Goal: Task Accomplishment & Management: Use online tool/utility

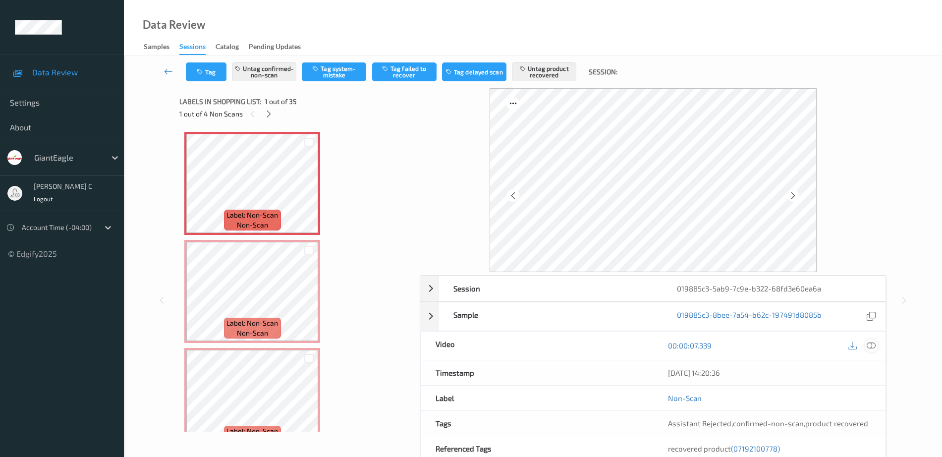
click at [875, 349] on icon at bounding box center [871, 345] width 9 height 9
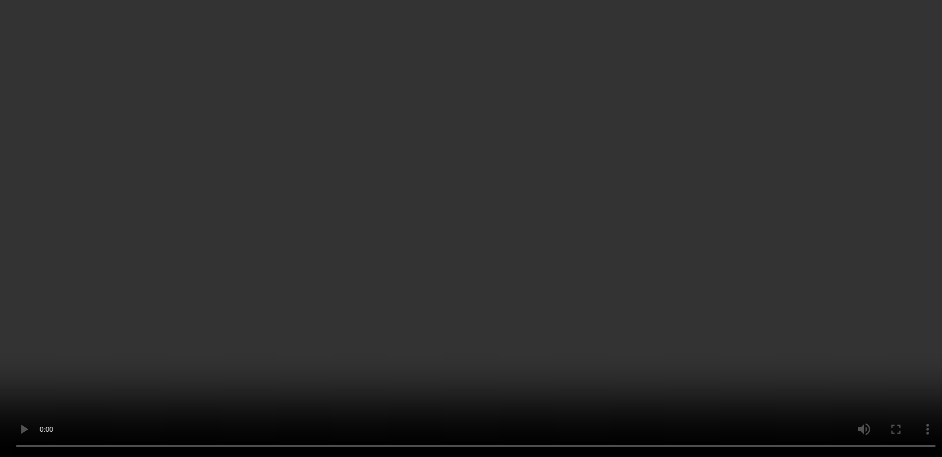
scroll to position [310, 0]
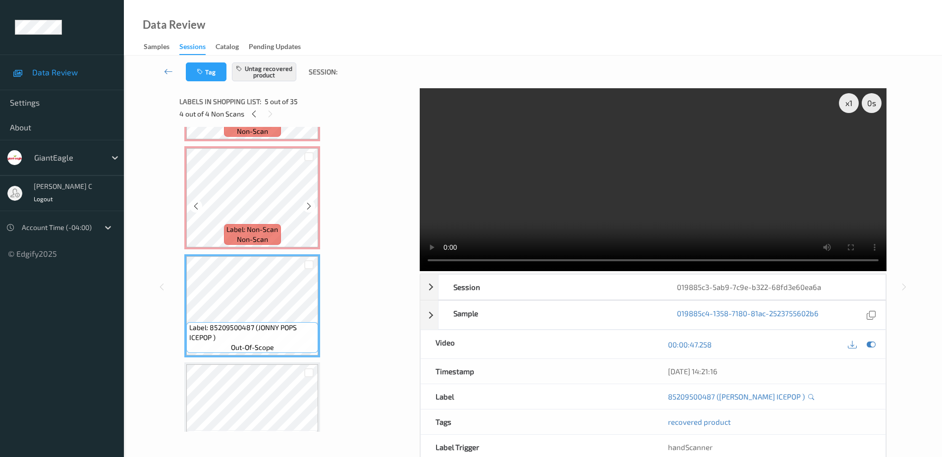
click at [239, 147] on div "Label: Non-Scan non-scan" at bounding box center [252, 197] width 136 height 103
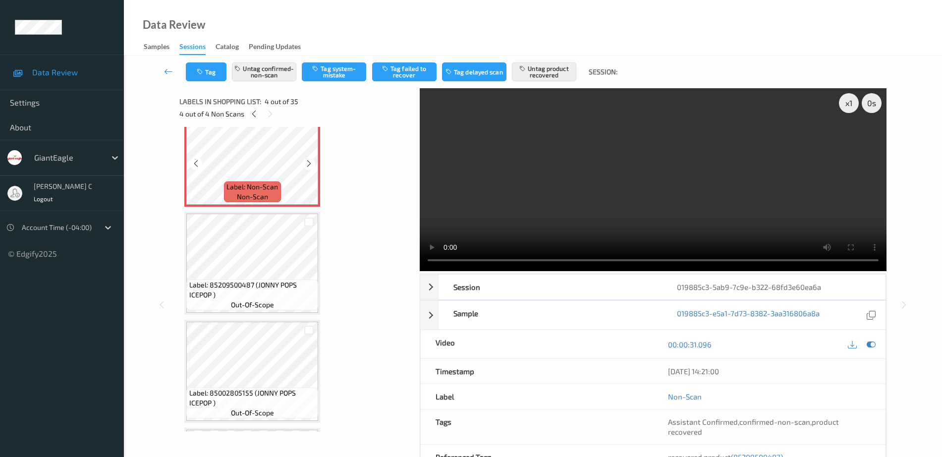
scroll to position [372, 0]
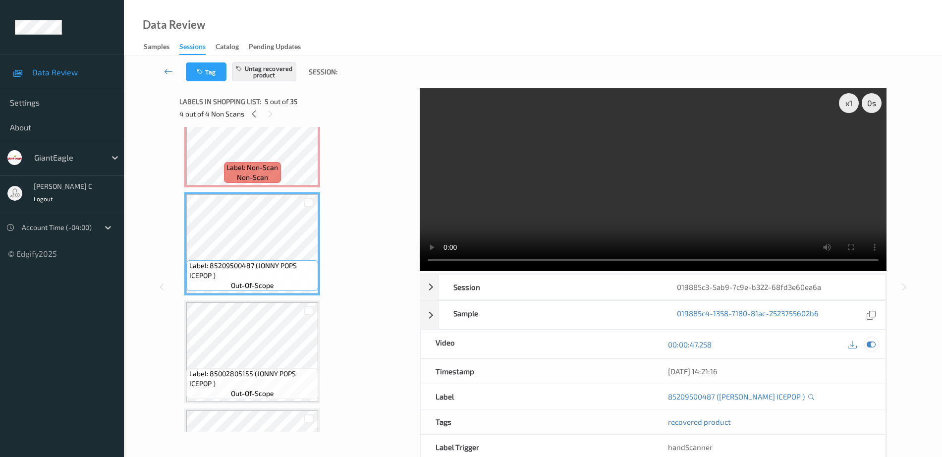
click at [870, 348] on icon at bounding box center [871, 344] width 9 height 9
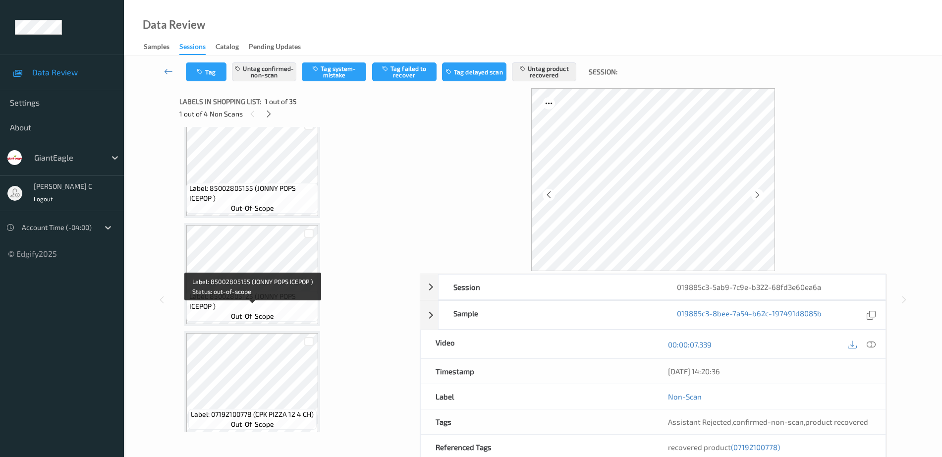
scroll to position [558, 0]
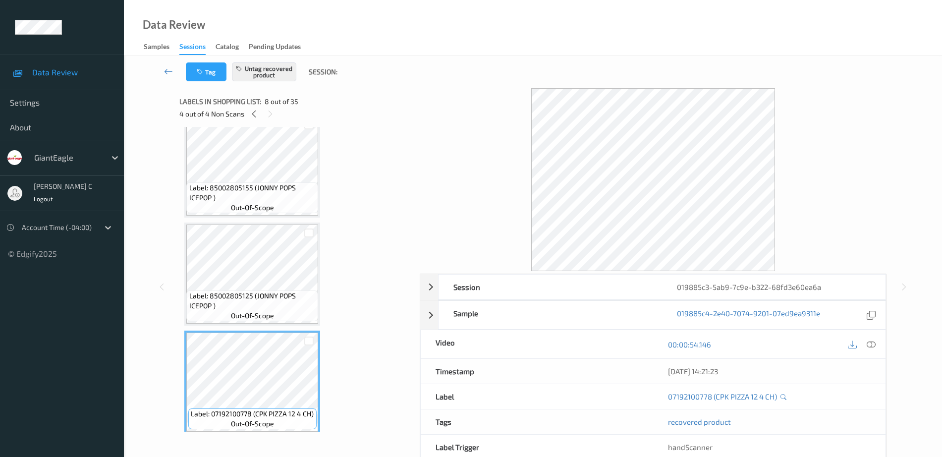
click at [264, 299] on span "Label: 85002805125 (JONNY POPS ICEPOP )" at bounding box center [252, 301] width 127 height 20
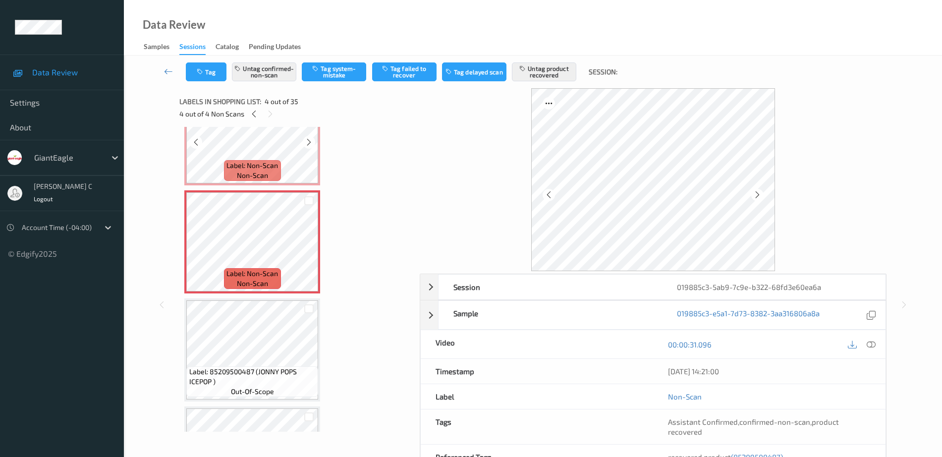
scroll to position [248, 0]
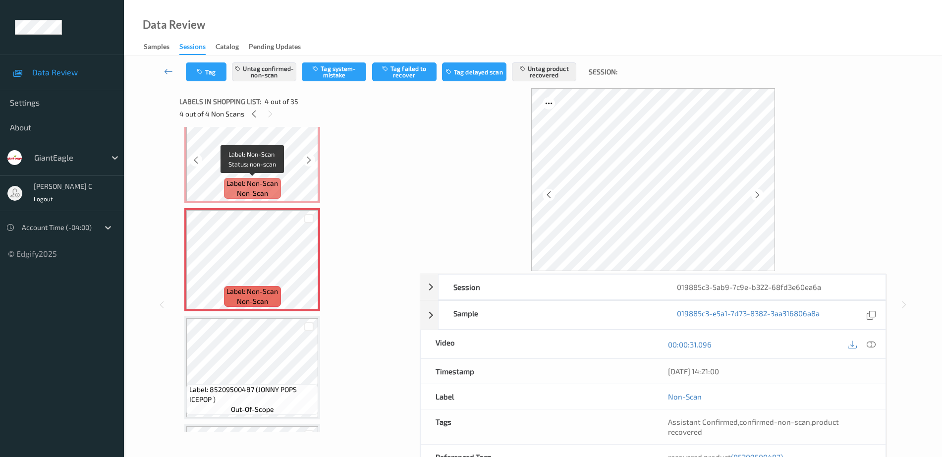
click at [277, 184] on span "Label: Non-Scan" at bounding box center [253, 183] width 52 height 10
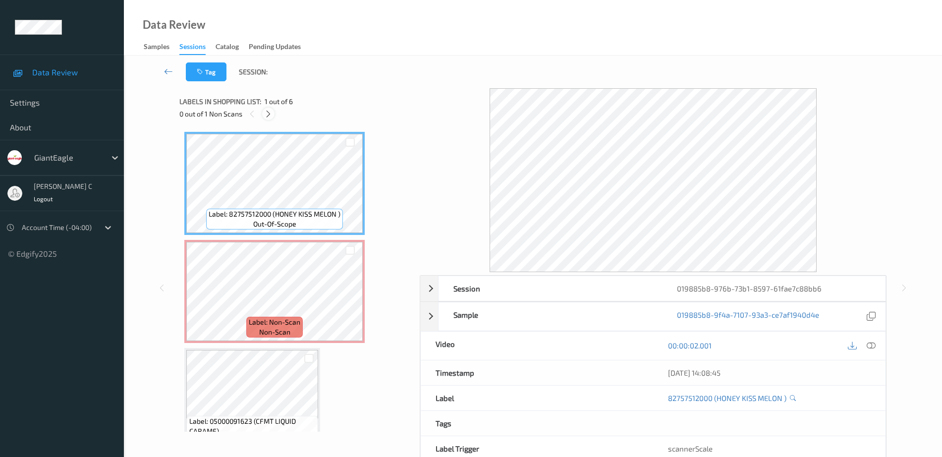
click at [265, 114] on icon at bounding box center [268, 114] width 8 height 9
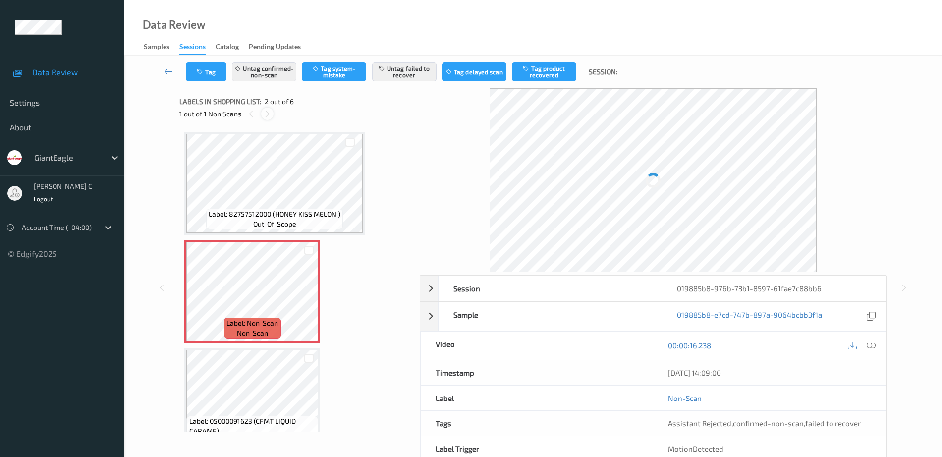
scroll to position [5, 0]
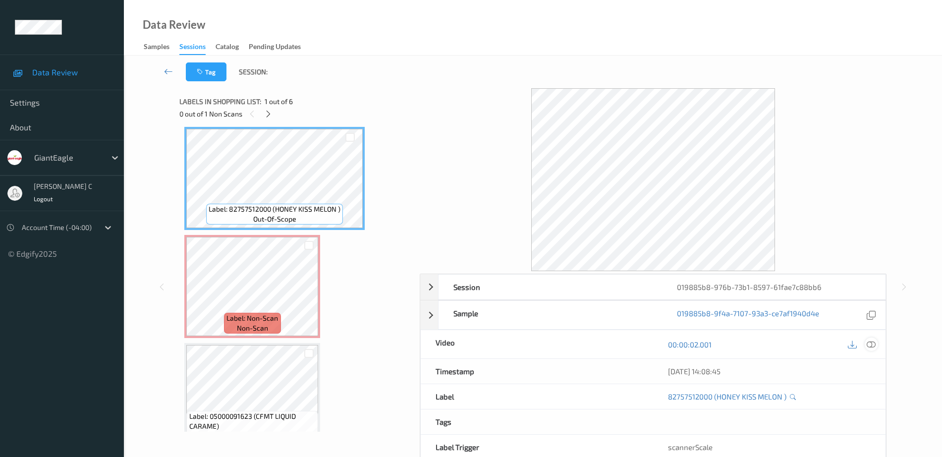
click at [870, 347] on icon at bounding box center [871, 344] width 9 height 9
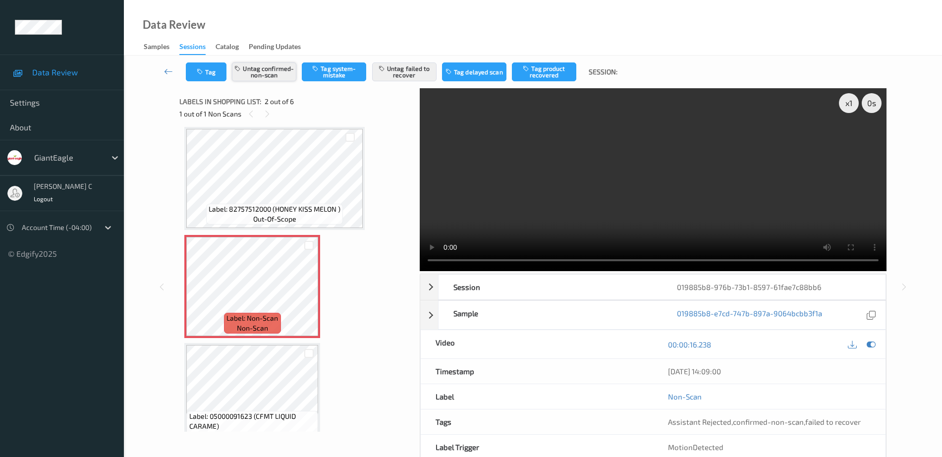
click at [285, 73] on button "Untag confirmed-non-scan" at bounding box center [264, 71] width 64 height 19
click at [411, 73] on button "Untag failed to recover" at bounding box center [404, 71] width 64 height 19
click at [348, 68] on button "Tag system-mistake" at bounding box center [334, 71] width 64 height 19
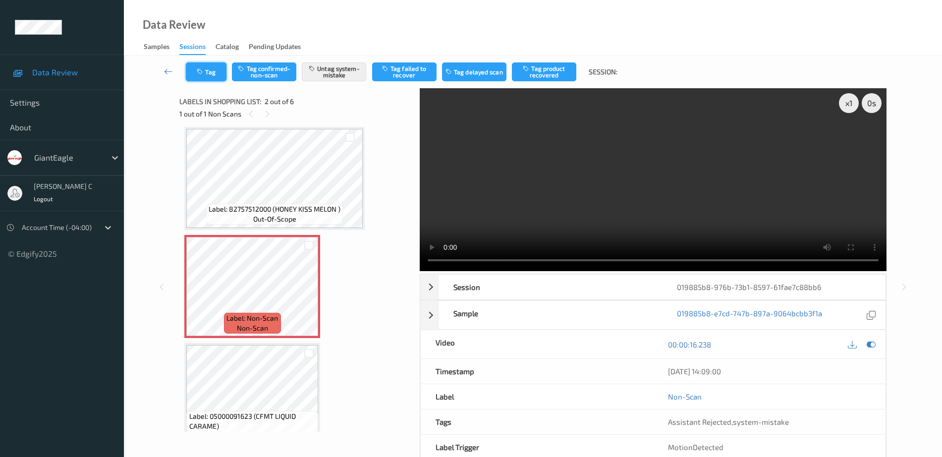
click at [205, 75] on icon "button" at bounding box center [201, 71] width 8 height 7
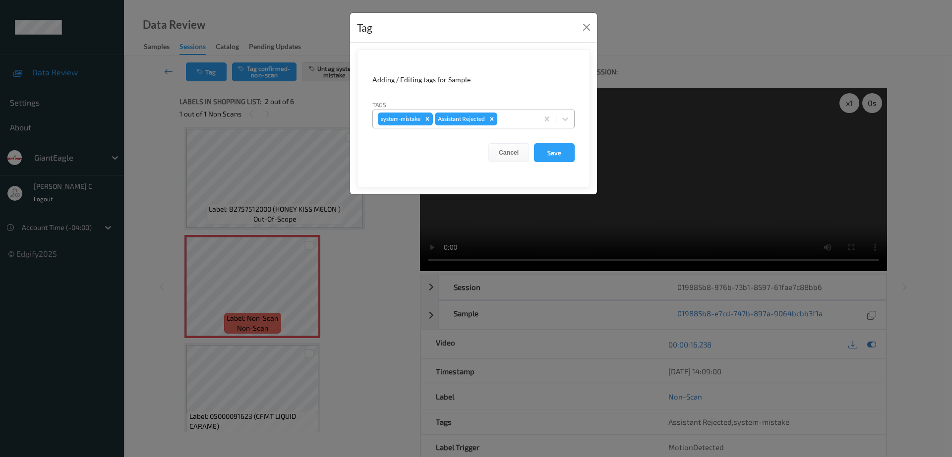
click at [511, 118] on div at bounding box center [516, 119] width 34 height 12
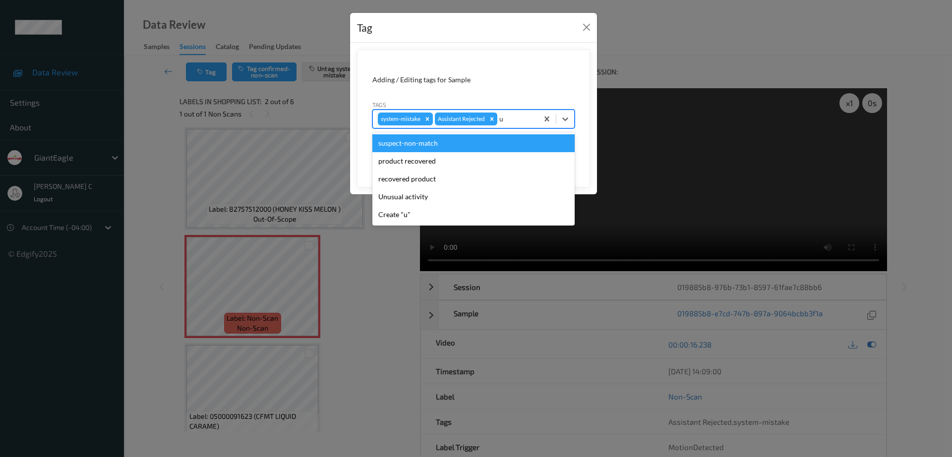
type input "un"
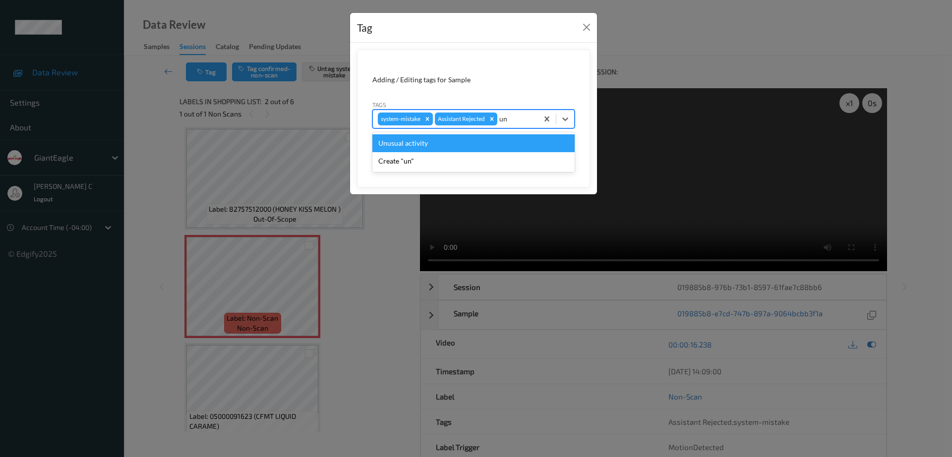
click at [434, 150] on div "Unusual activity" at bounding box center [473, 143] width 202 height 18
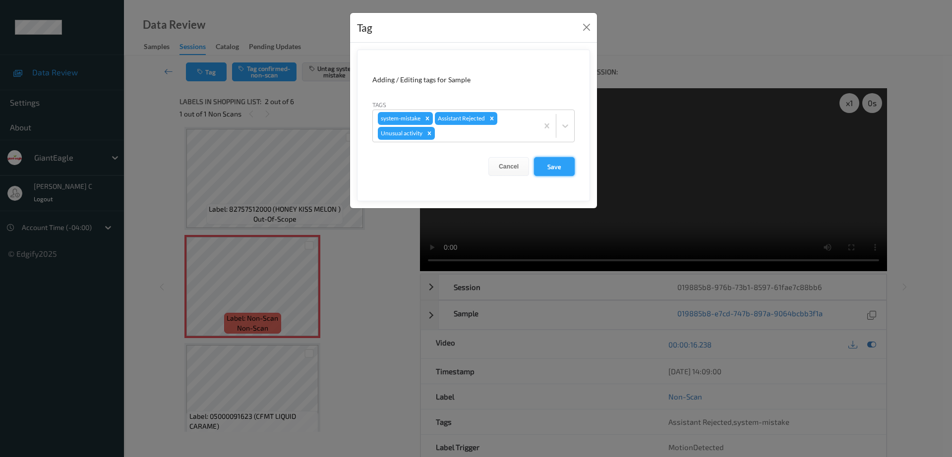
click at [557, 169] on button "Save" at bounding box center [554, 166] width 41 height 19
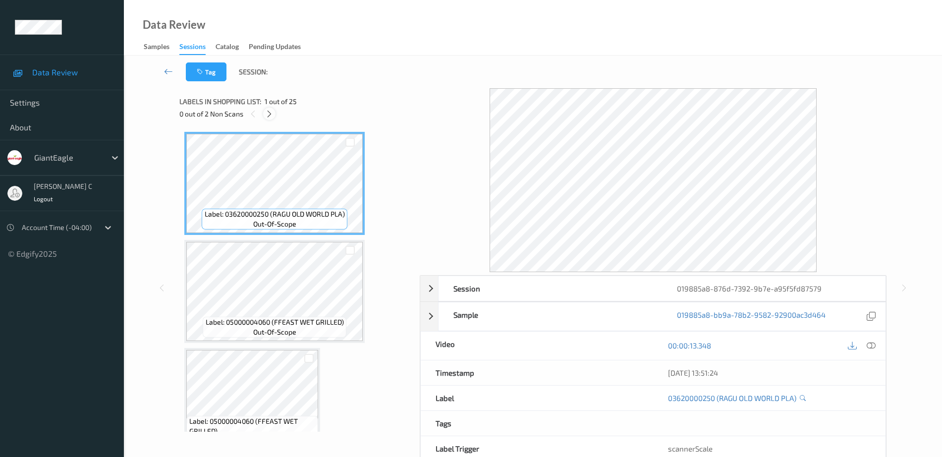
click at [271, 110] on icon at bounding box center [269, 114] width 8 height 9
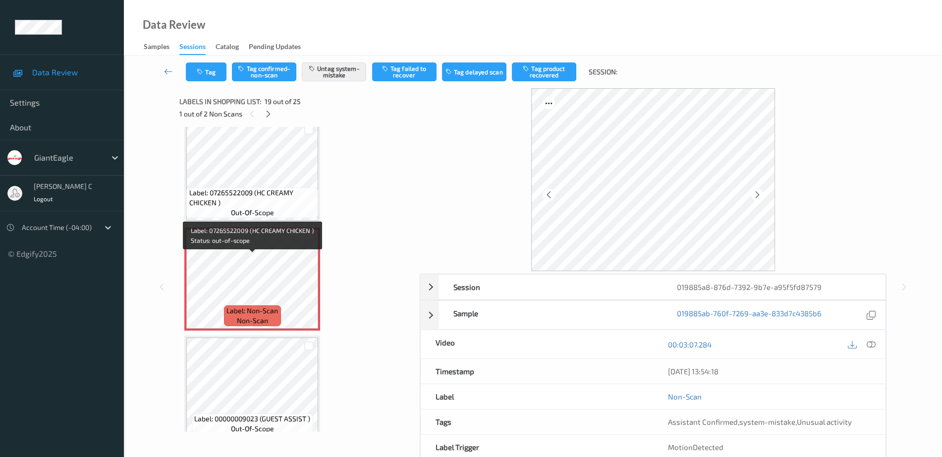
scroll to position [1782, 0]
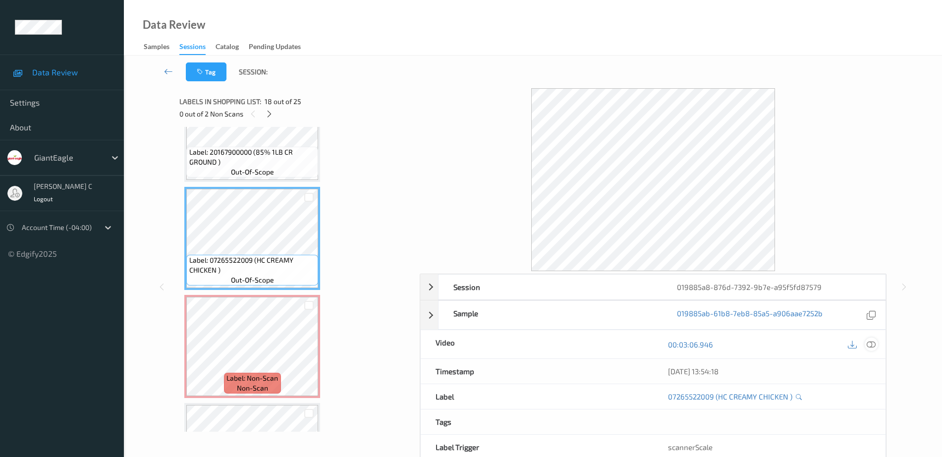
click at [868, 344] on icon at bounding box center [871, 344] width 9 height 9
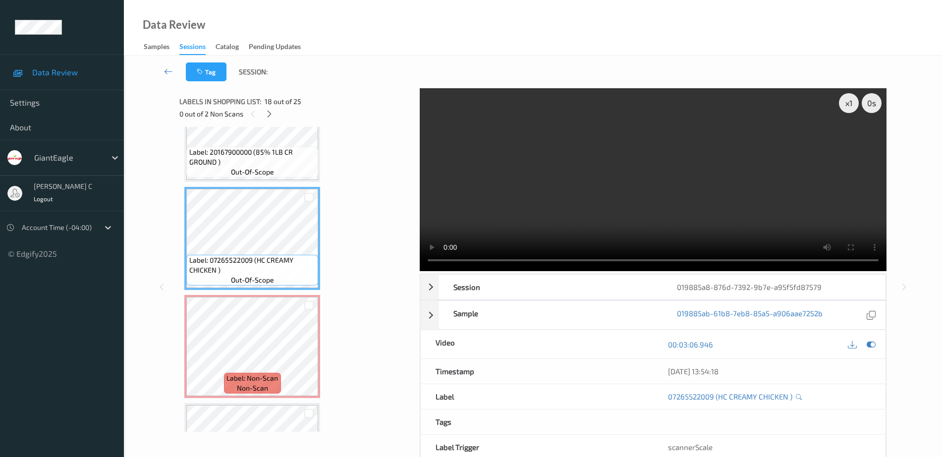
click at [174, 344] on div "x 1 0 s Session 019885a8-876d-7392-9b7e-a95f5fd87579 Session ID 019885a8-876d-7…" at bounding box center [533, 287] width 778 height 398
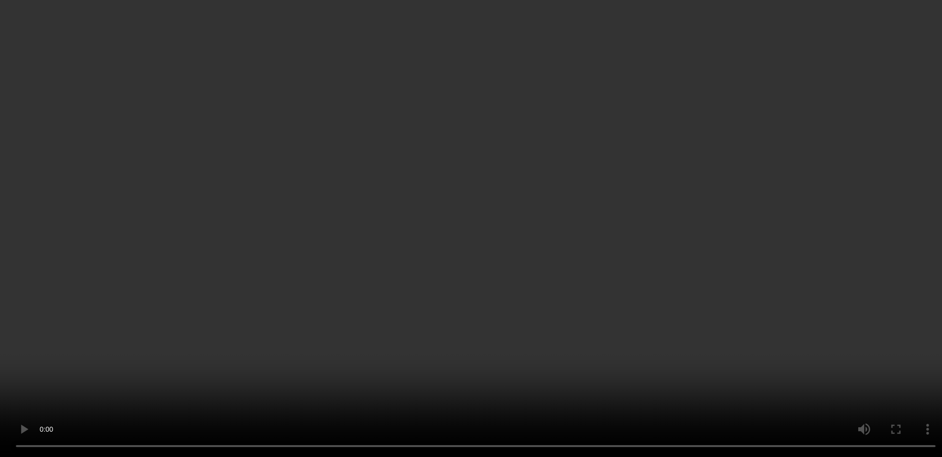
scroll to position [2401, 0]
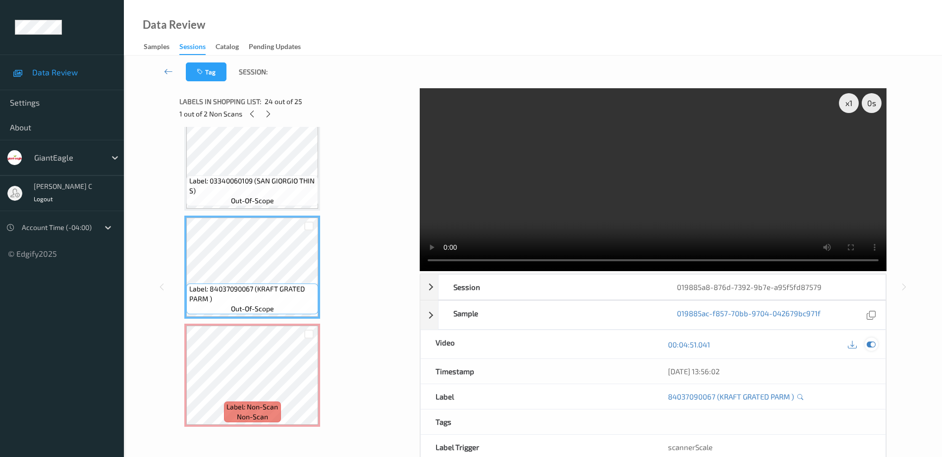
click at [877, 346] on div at bounding box center [871, 344] width 13 height 13
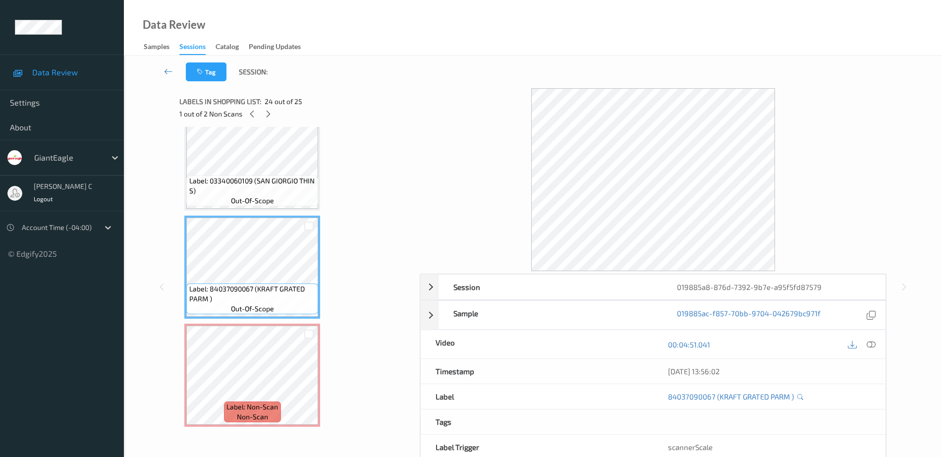
scroll to position [49, 0]
